Goal: Task Accomplishment & Management: Complete application form

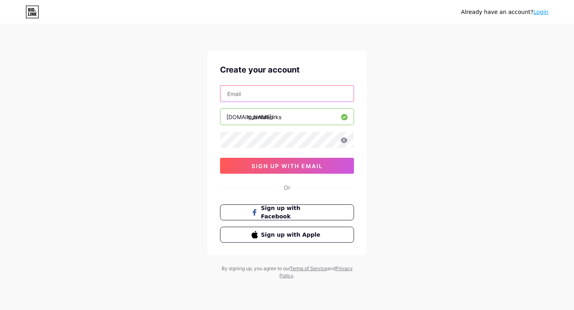
click at [276, 92] on input "text" at bounding box center [287, 94] width 133 height 16
type input "[EMAIL_ADDRESS][DOMAIN_NAME]"
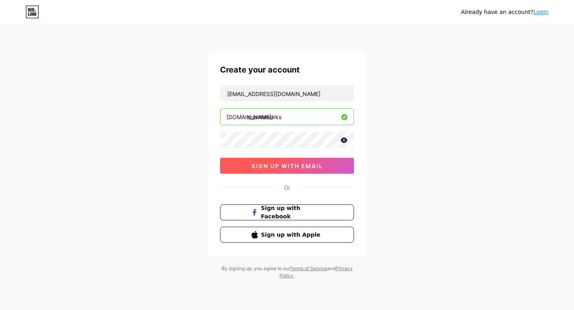
click at [286, 164] on span "sign up with email" at bounding box center [287, 166] width 71 height 7
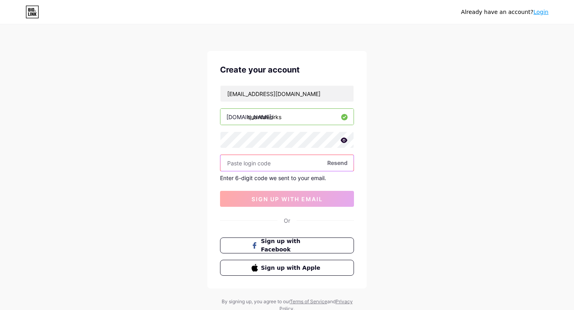
paste input "231059"
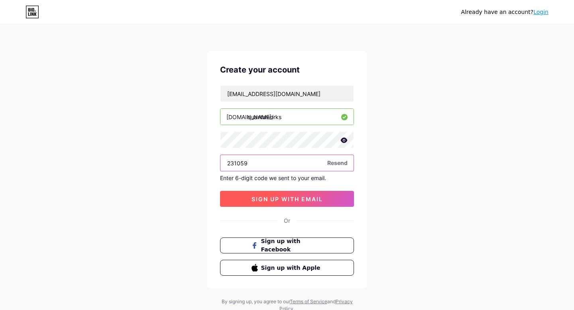
type input "231059"
click at [286, 200] on span "sign up with email" at bounding box center [287, 199] width 71 height 7
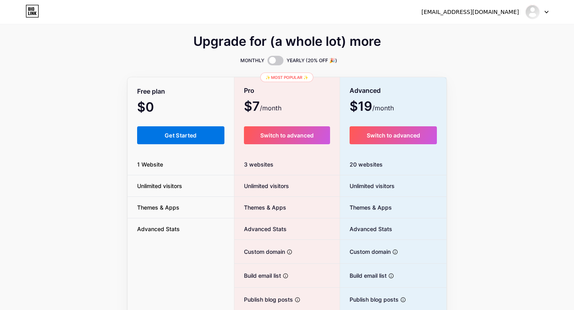
click at [189, 135] on span "Get Started" at bounding box center [181, 135] width 32 height 7
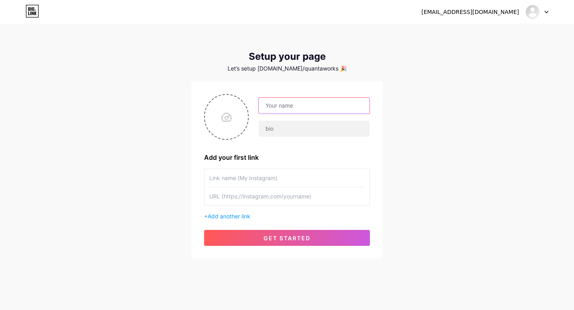
click at [296, 107] on input "text" at bounding box center [314, 106] width 111 height 16
type input "Quanta"
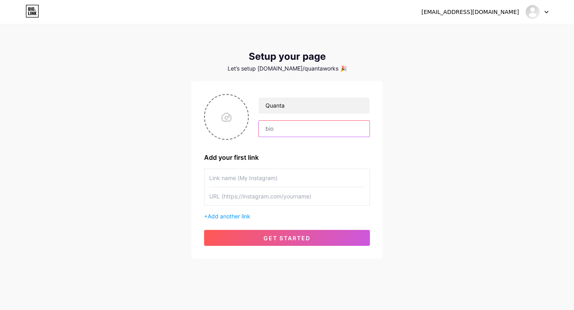
click at [293, 129] on input "text" at bounding box center [314, 129] width 111 height 16
